Goal: Transaction & Acquisition: Book appointment/travel/reservation

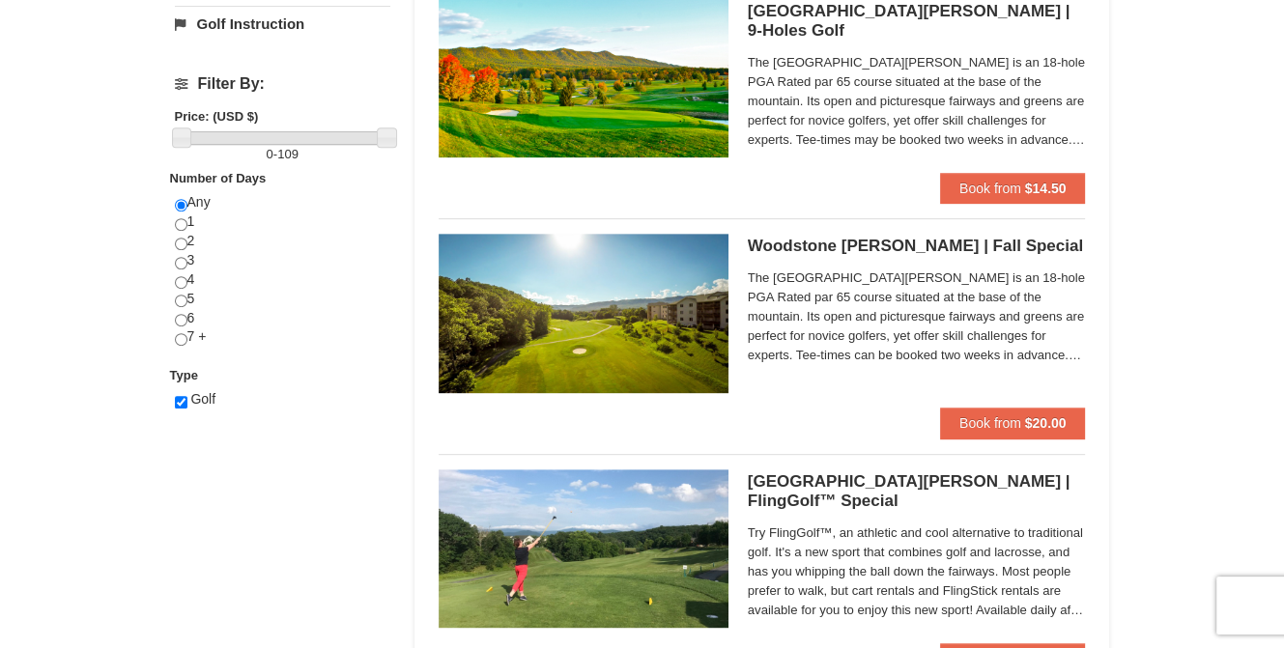
scroll to position [676, 0]
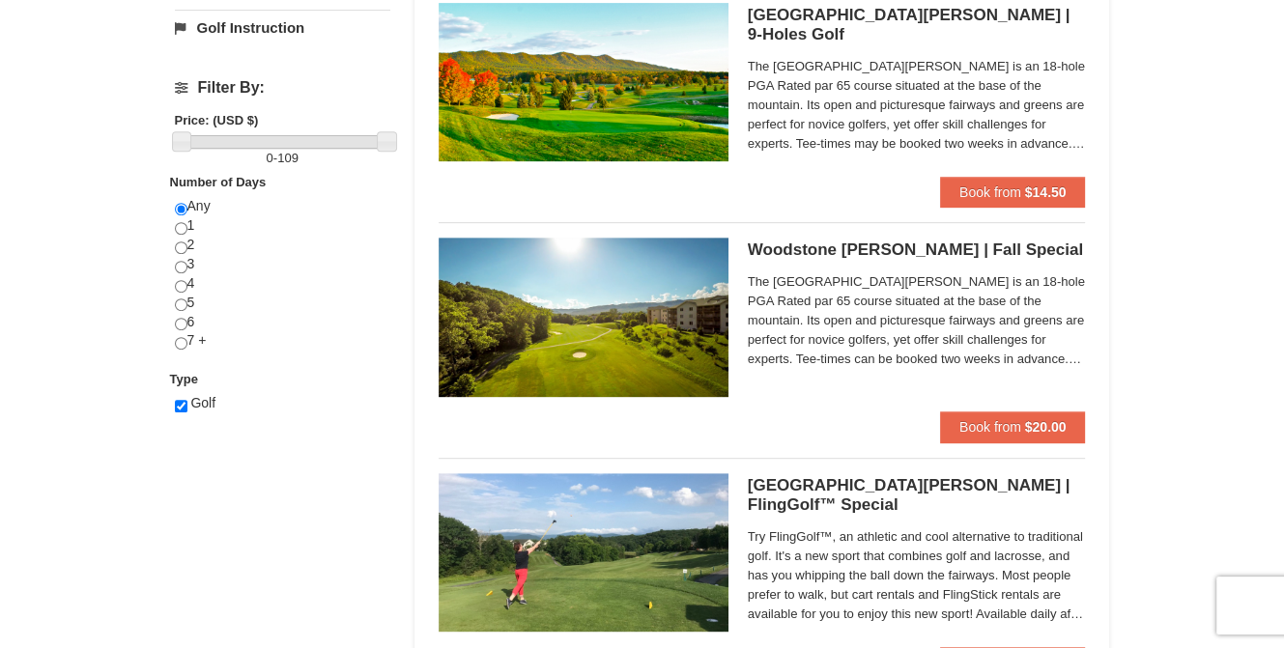
click at [815, 245] on h5 "[GEOGRAPHIC_DATA][PERSON_NAME] | [GEOGRAPHIC_DATA][PERSON_NAME]" at bounding box center [917, 250] width 338 height 19
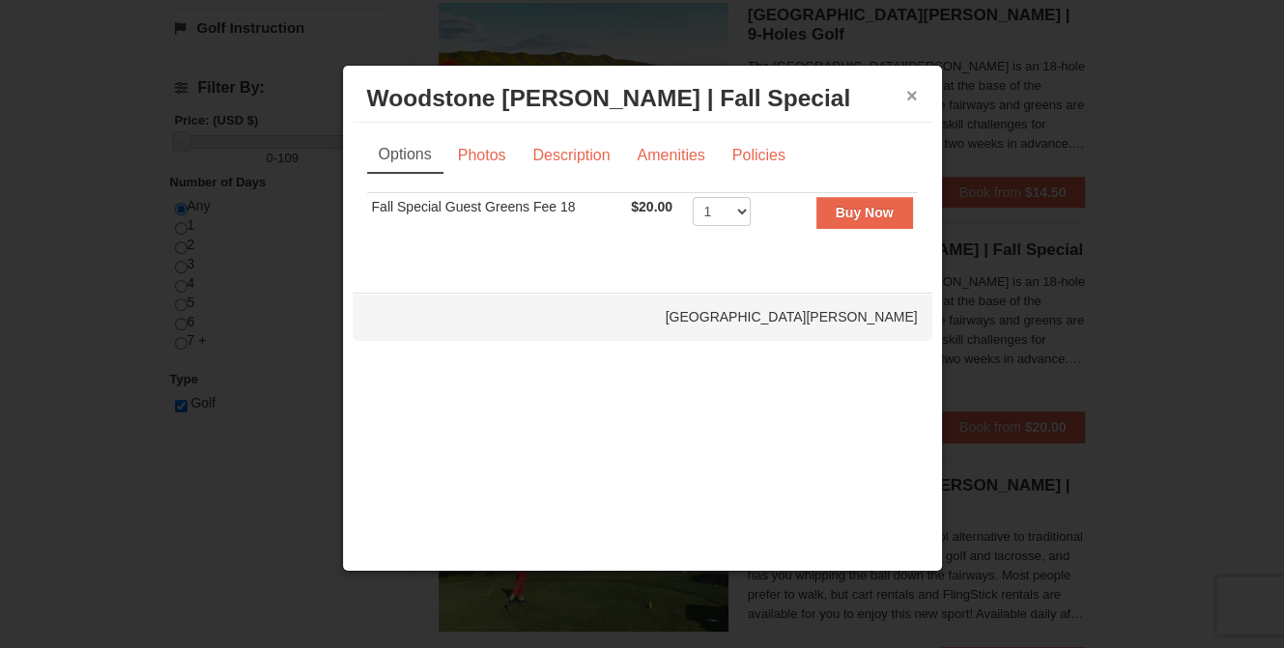
click at [910, 91] on button "×" at bounding box center [912, 95] width 12 height 19
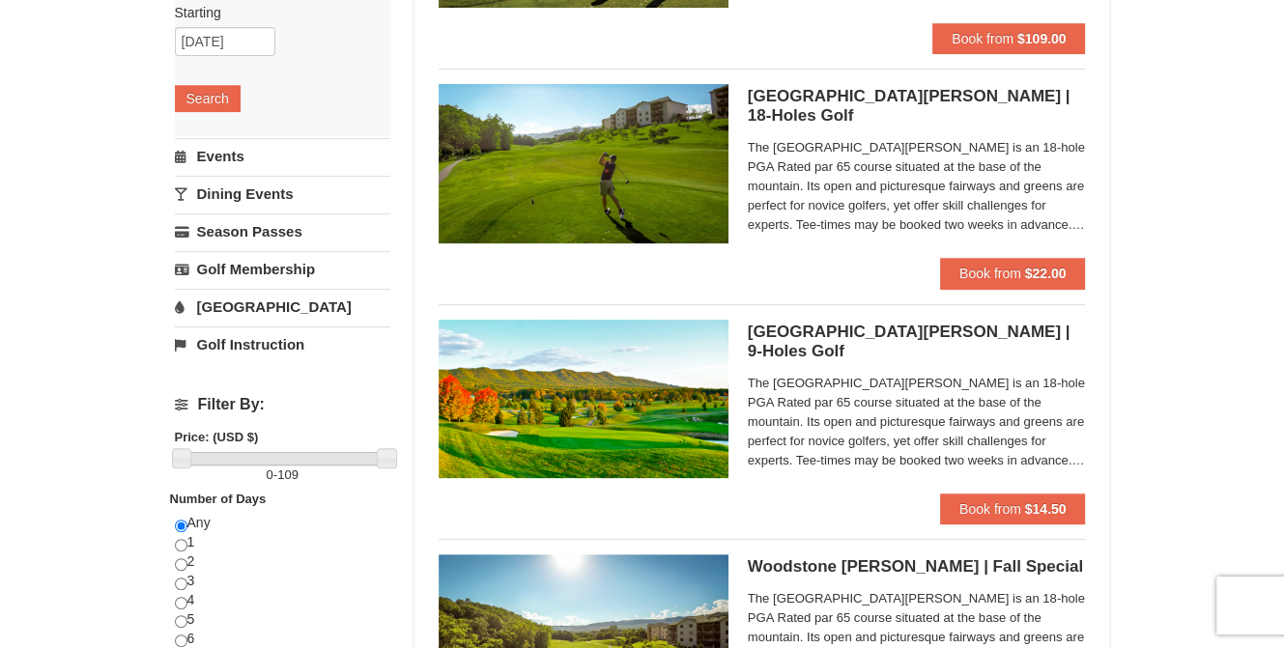
scroll to position [580, 0]
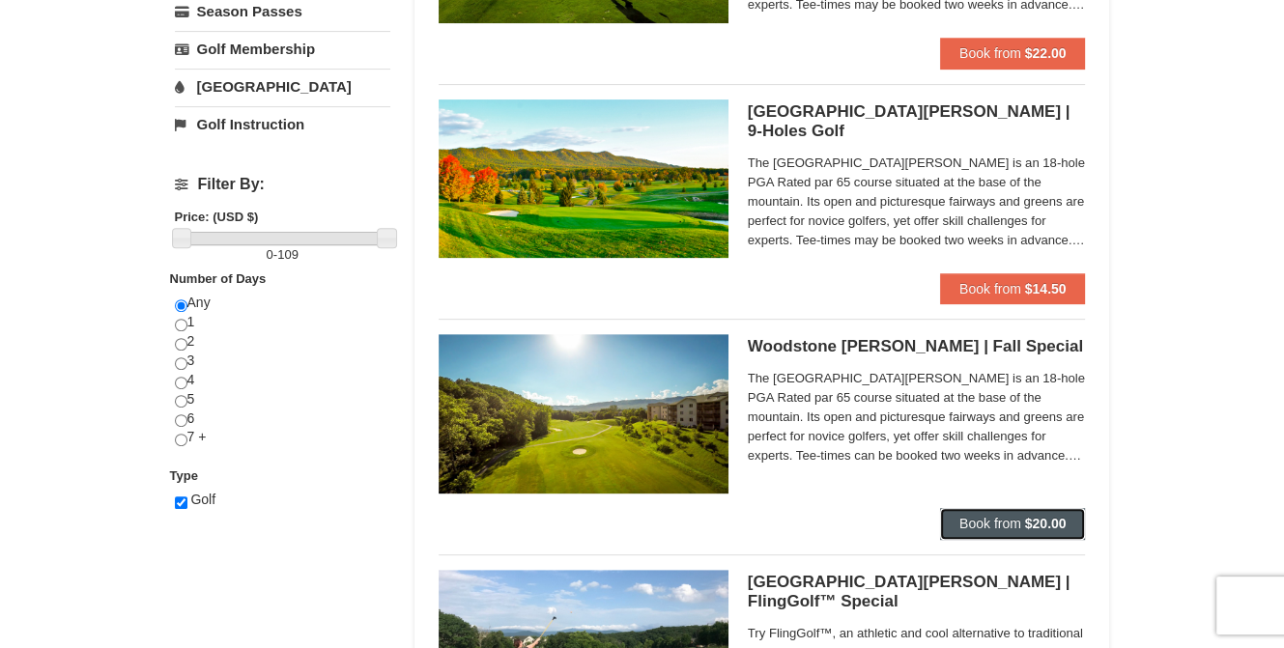
click at [989, 517] on span "Book from" at bounding box center [990, 523] width 62 height 15
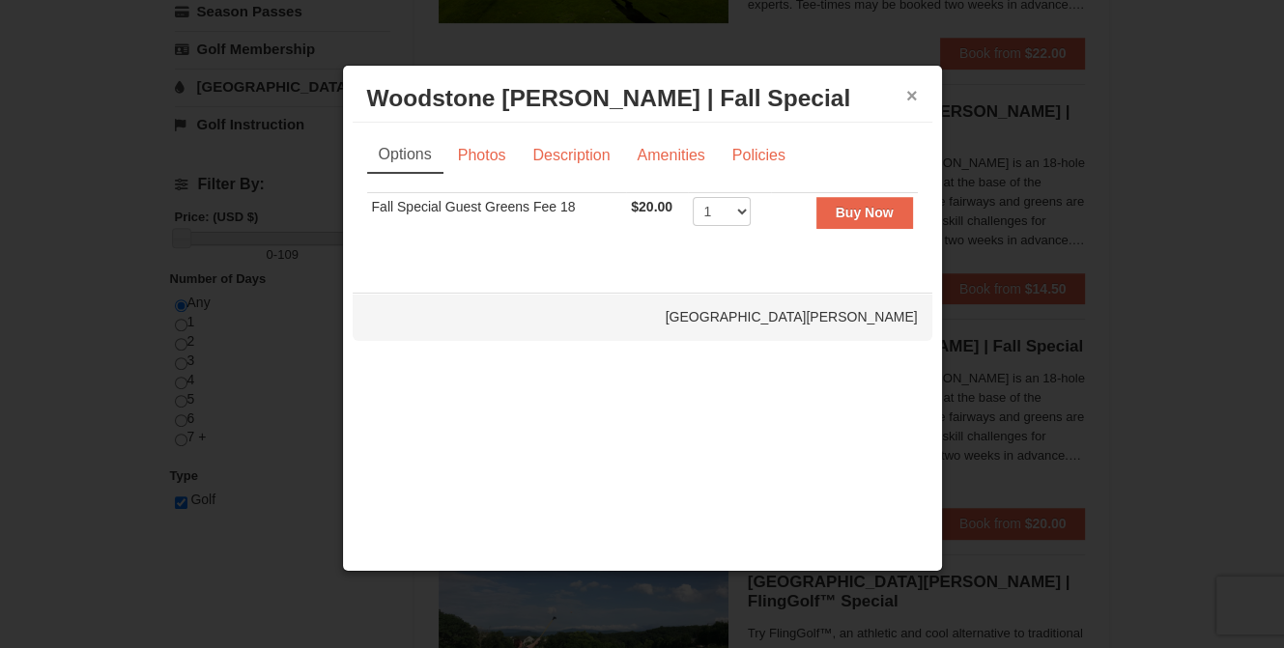
click at [912, 98] on button "×" at bounding box center [912, 95] width 12 height 19
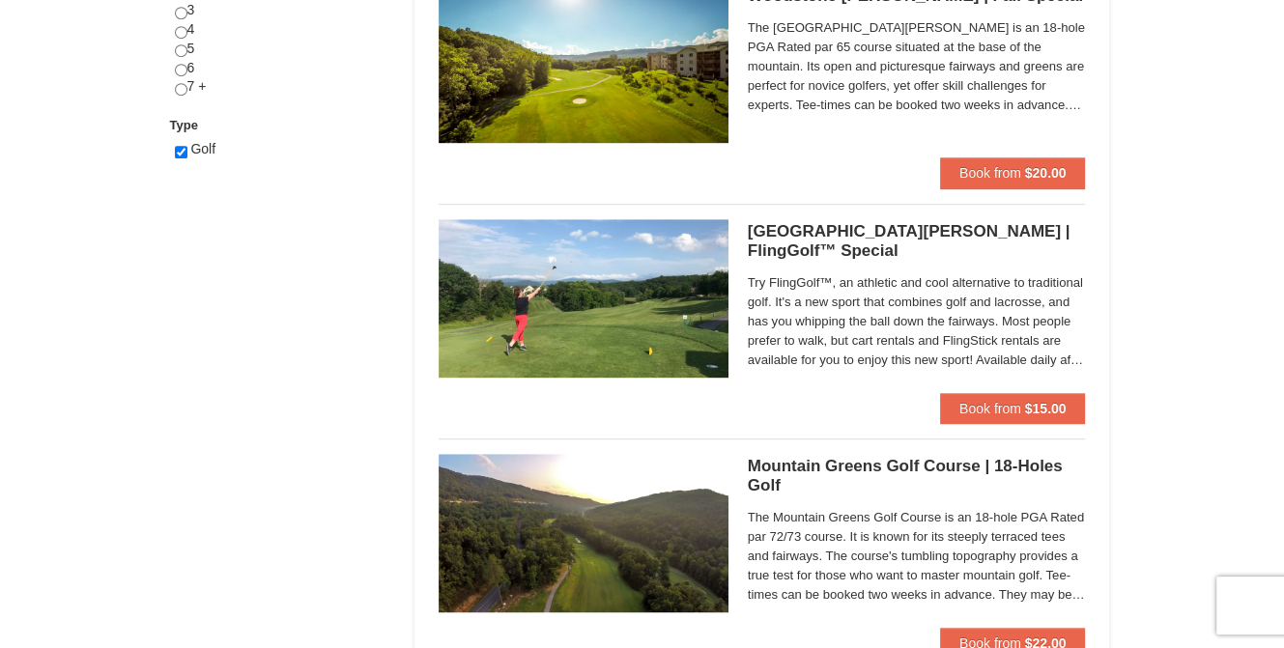
scroll to position [897, 0]
